Goal: Task Accomplishment & Management: Use online tool/utility

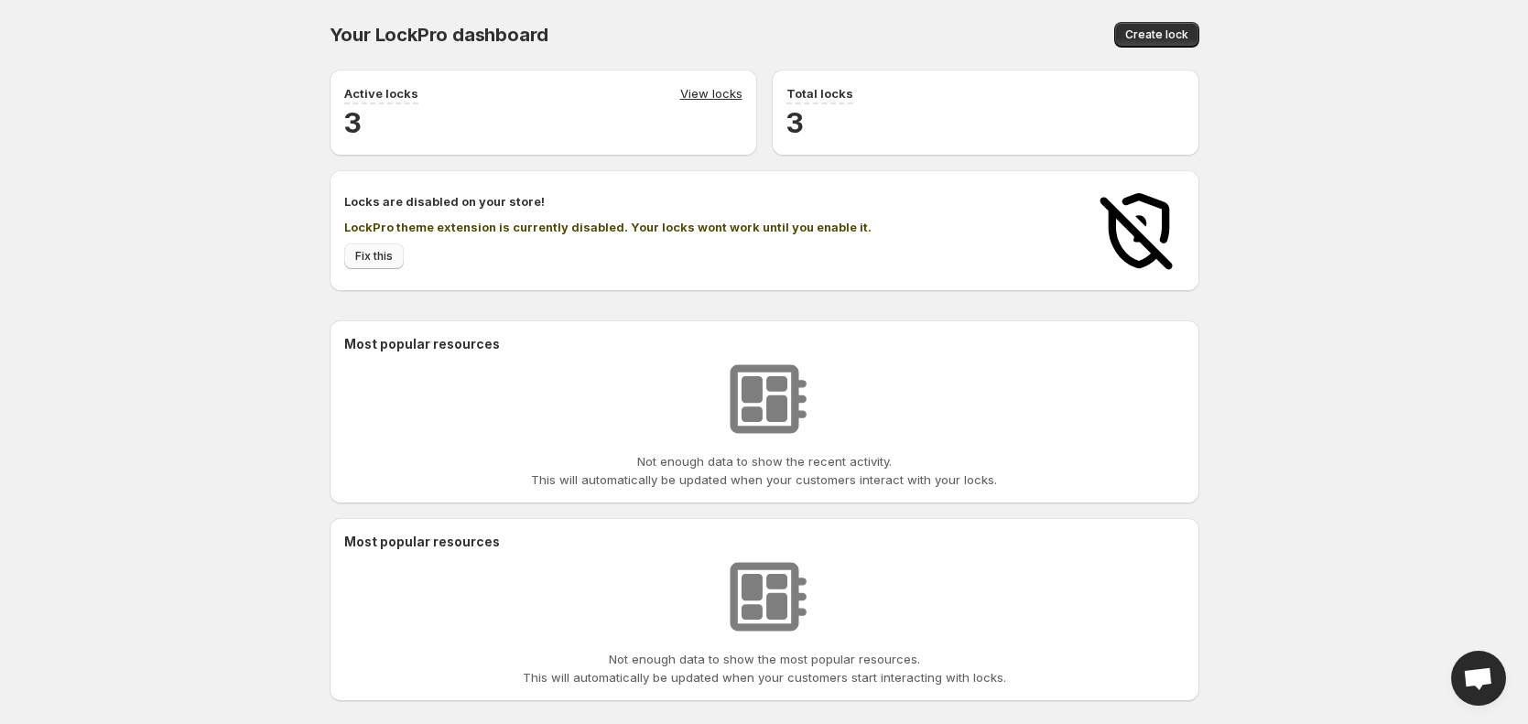
click at [396, 264] on link "Fix this" at bounding box center [374, 257] width 60 height 26
click at [155, 304] on div "Your LockPro dashboard. This page is ready Your LockPro dashboard Create lock A…" at bounding box center [764, 367] width 1528 height 734
click at [173, 386] on div "Your LockPro dashboard. This page is ready Your LockPro dashboard Create lock A…" at bounding box center [764, 367] width 1528 height 734
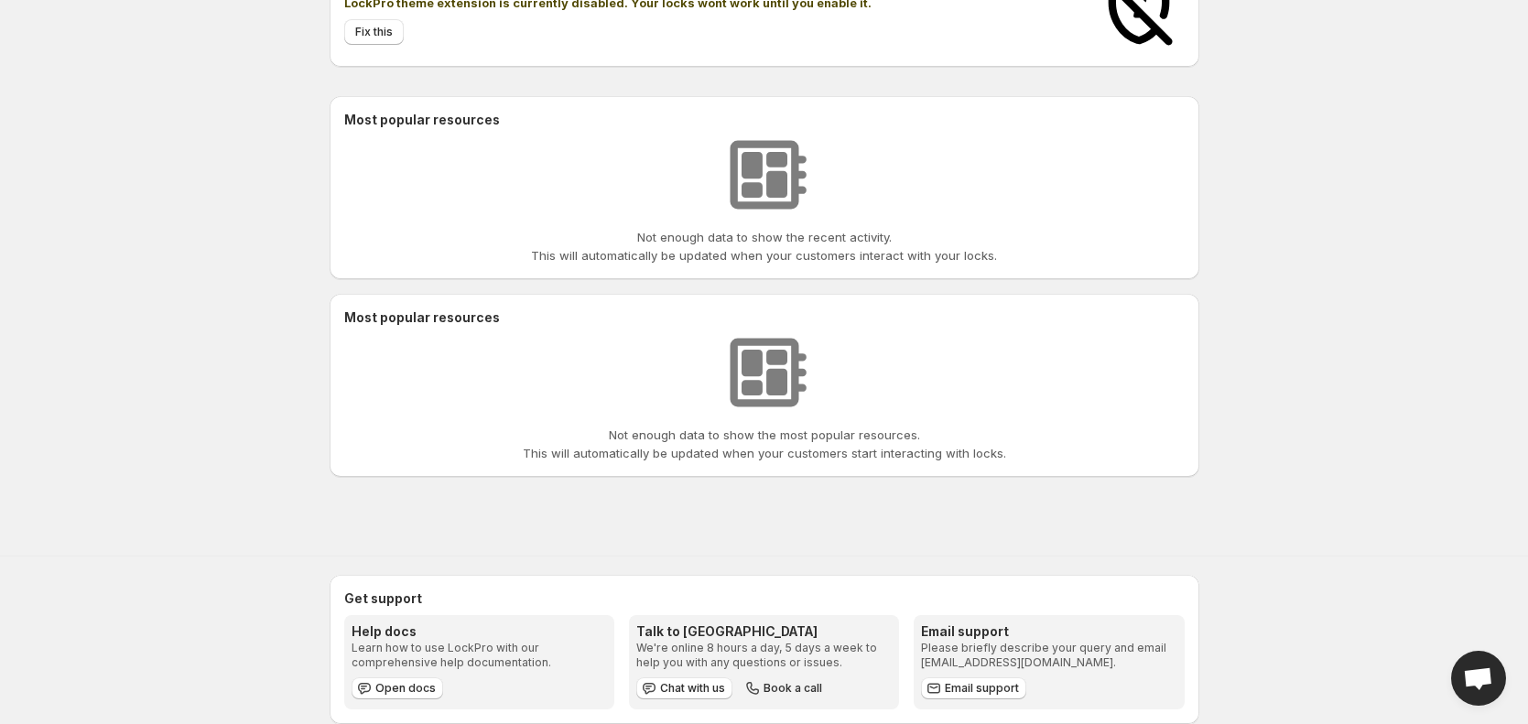
scroll to position [255, 0]
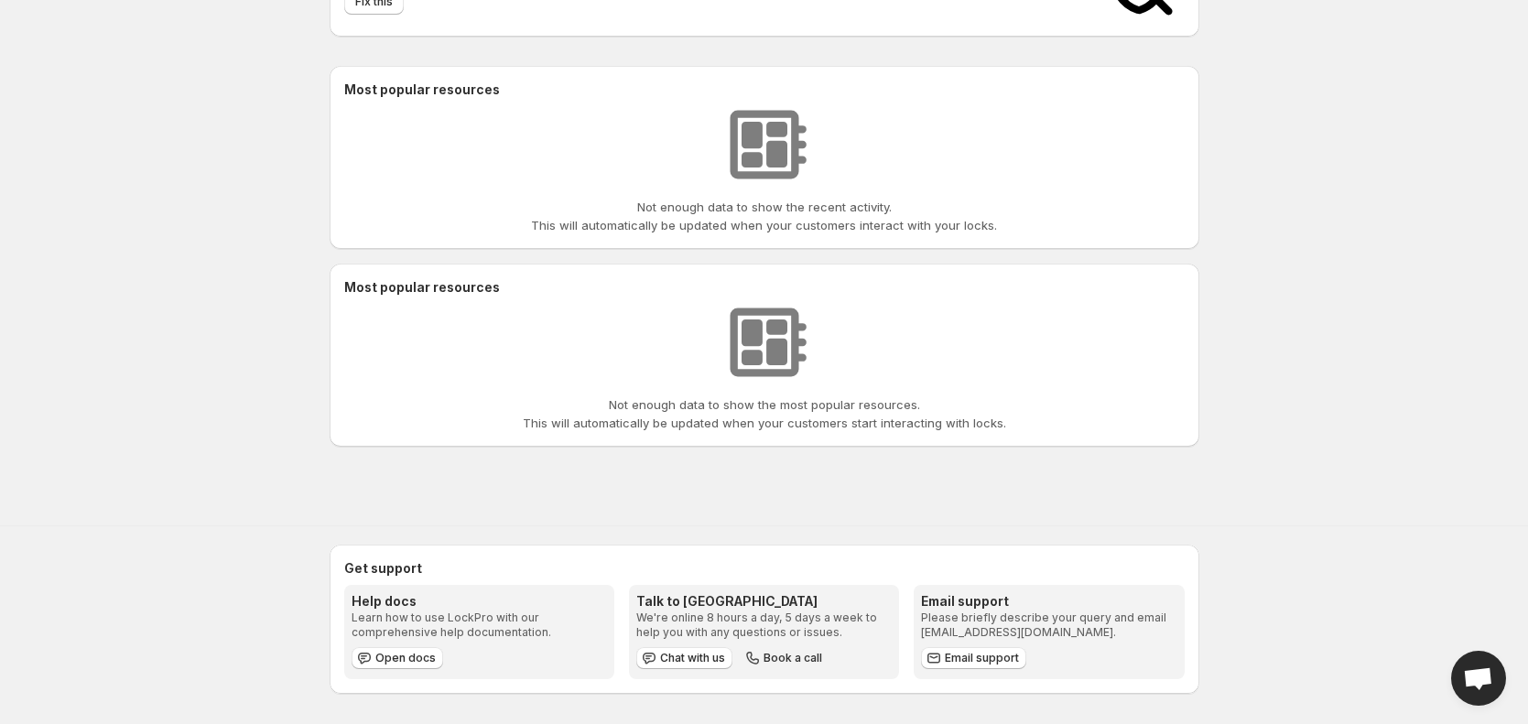
click at [1328, 565] on div "Get support Help docs Learn how to use LockPro with our comprehensive help docu…" at bounding box center [764, 626] width 1528 height 198
click at [1263, 661] on div "Get support Help docs Learn how to use LockPro with our comprehensive help docu…" at bounding box center [764, 626] width 1528 height 198
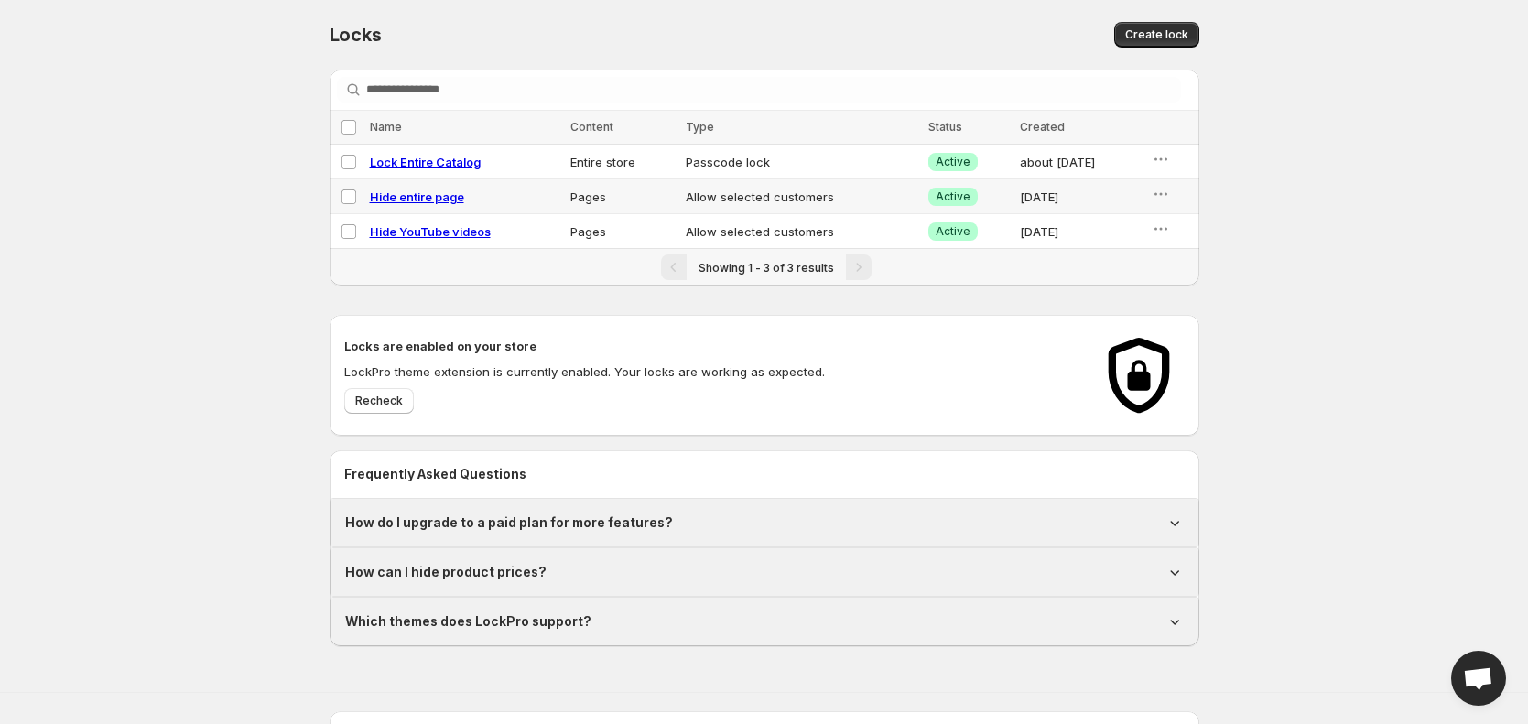
click at [164, 345] on div "Locks. This page is ready Locks Create lock Searching in all Select all locks N…" at bounding box center [764, 323] width 1528 height 647
click at [199, 416] on div "Locks. This page is ready Locks Create lock Searching in all Select all locks N…" at bounding box center [764, 323] width 1528 height 647
click at [198, 401] on div "Locks. This page is ready Locks Create lock Searching in all Select all locks N…" at bounding box center [764, 323] width 1528 height 647
click at [297, 374] on div "Locks. This page is ready Locks Create lock Searching in all Select all locks N…" at bounding box center [764, 323] width 1528 height 647
